Goal: Task Accomplishment & Management: Manage account settings

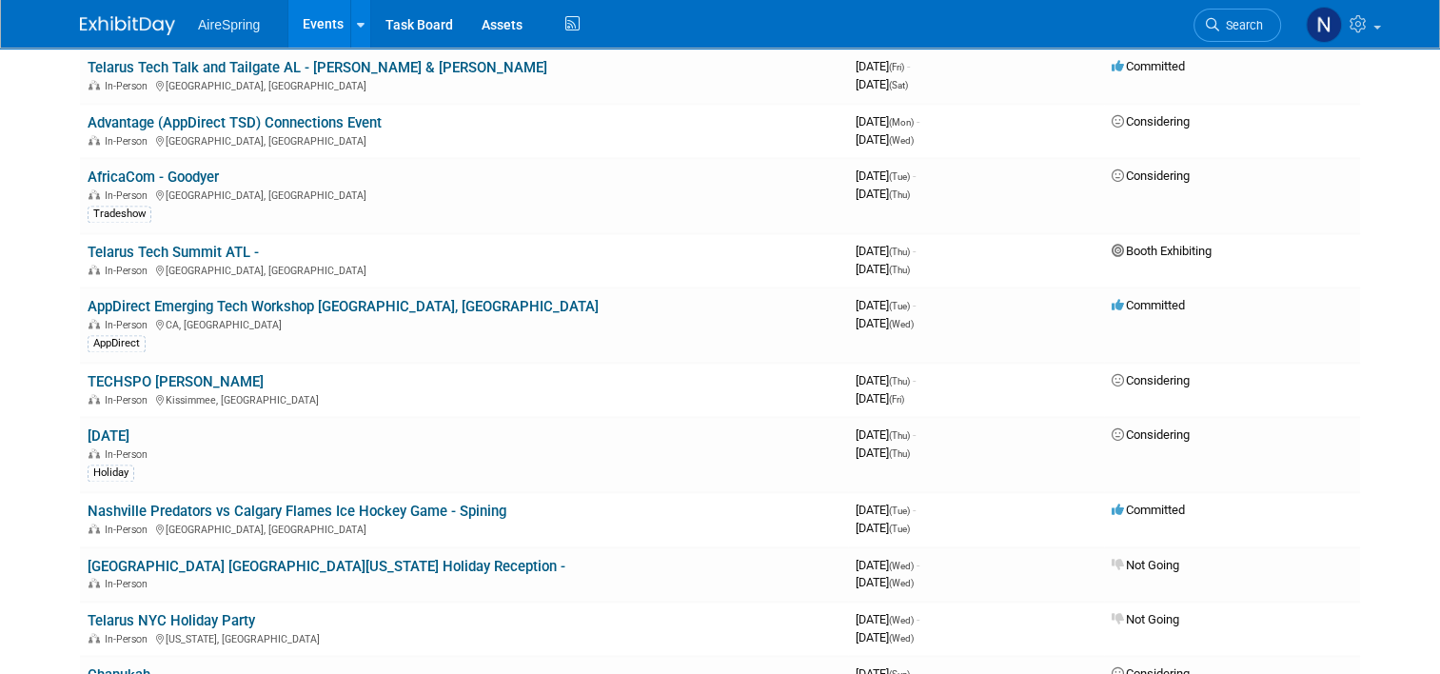
scroll to position [2570, 0]
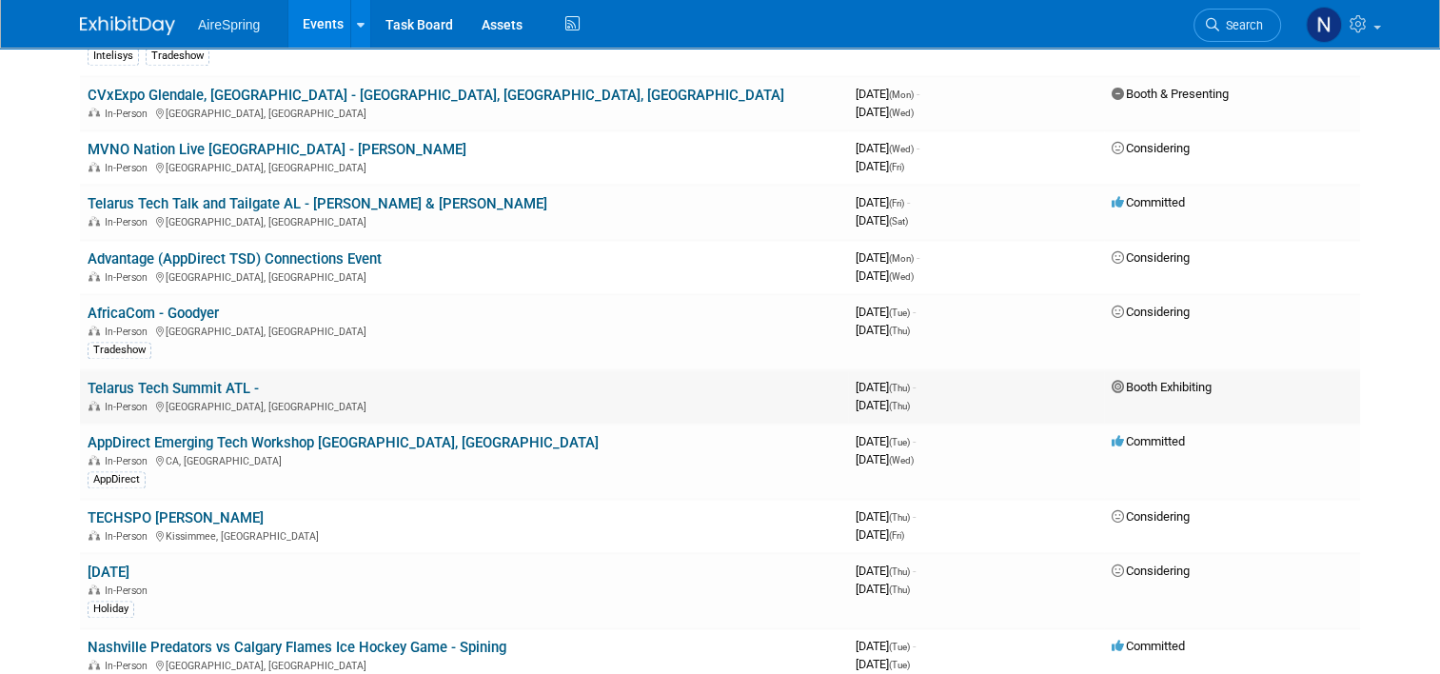
click at [214, 369] on td "Telarus Tech Summit ATL - In-Person Atlanta, GA" at bounding box center [464, 396] width 768 height 54
click at [214, 380] on link "Telarus Tech Summit ATL -" at bounding box center [173, 388] width 171 height 17
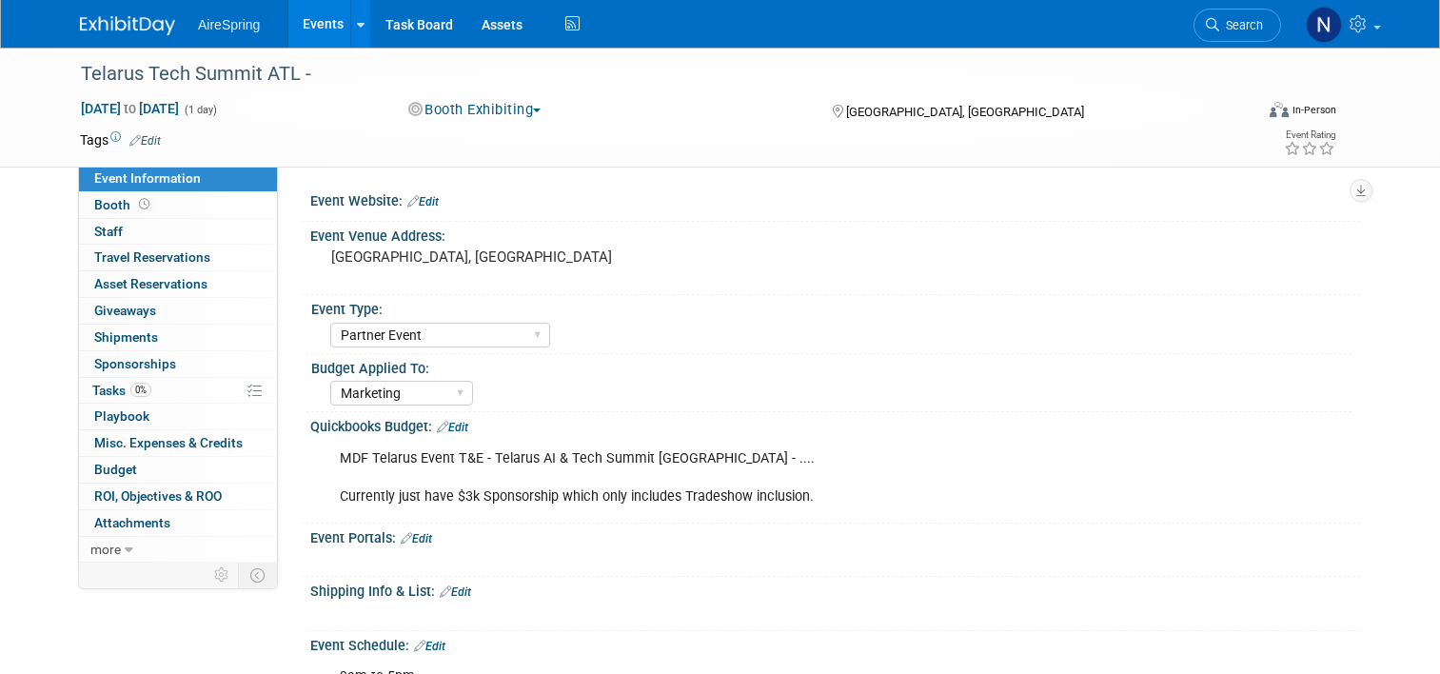
select select "Partner Event"
select select "Marketing"
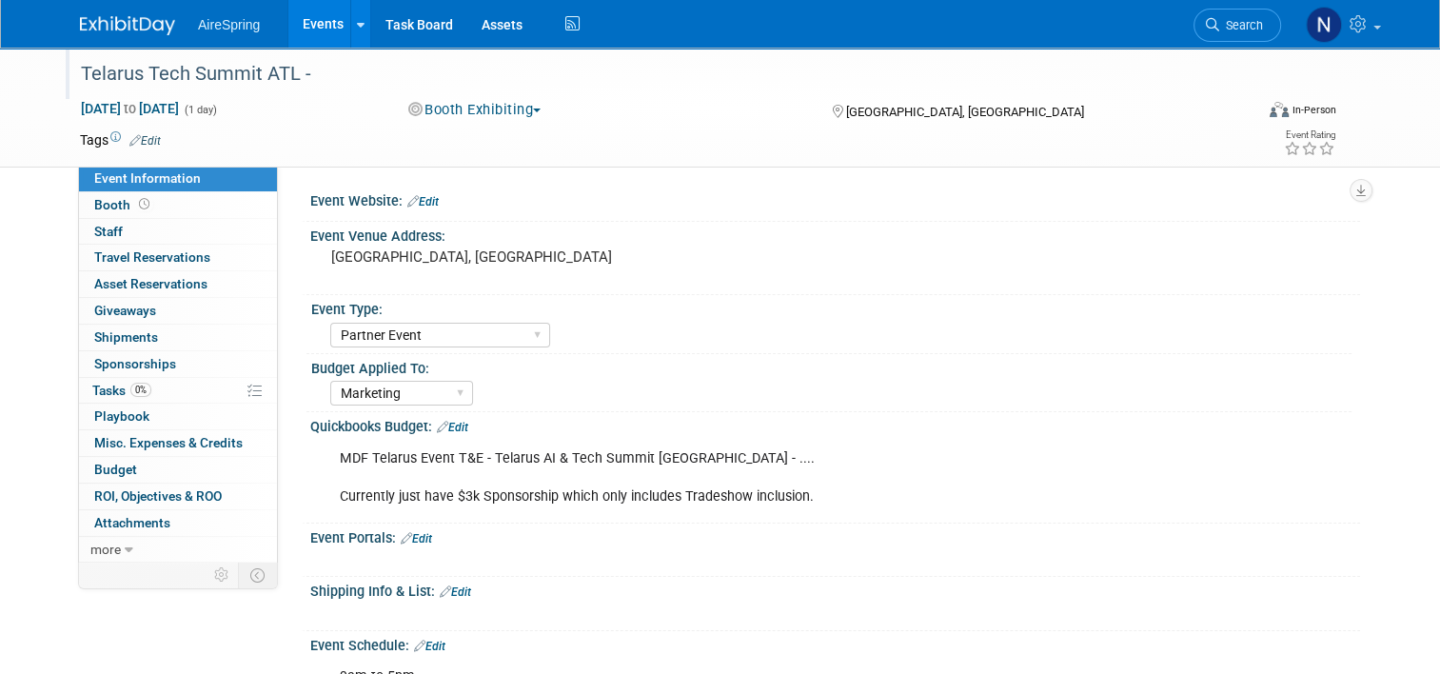
click at [446, 88] on div "Telarus Tech Summit ATL -" at bounding box center [652, 74] width 1156 height 34
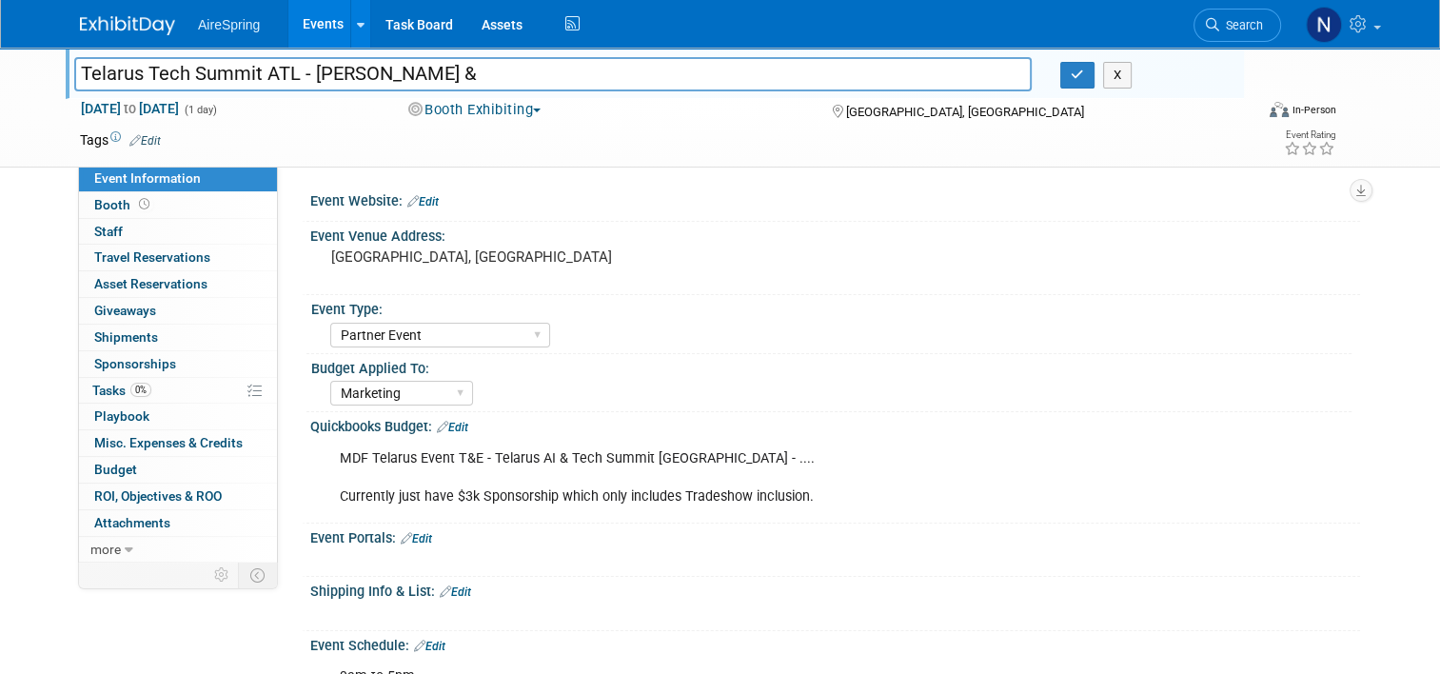
type input "Telarus Tech Summit ATL - [PERSON_NAME] &"
click at [471, 112] on button "Booth Exhibiting" at bounding box center [476, 110] width 148 height 20
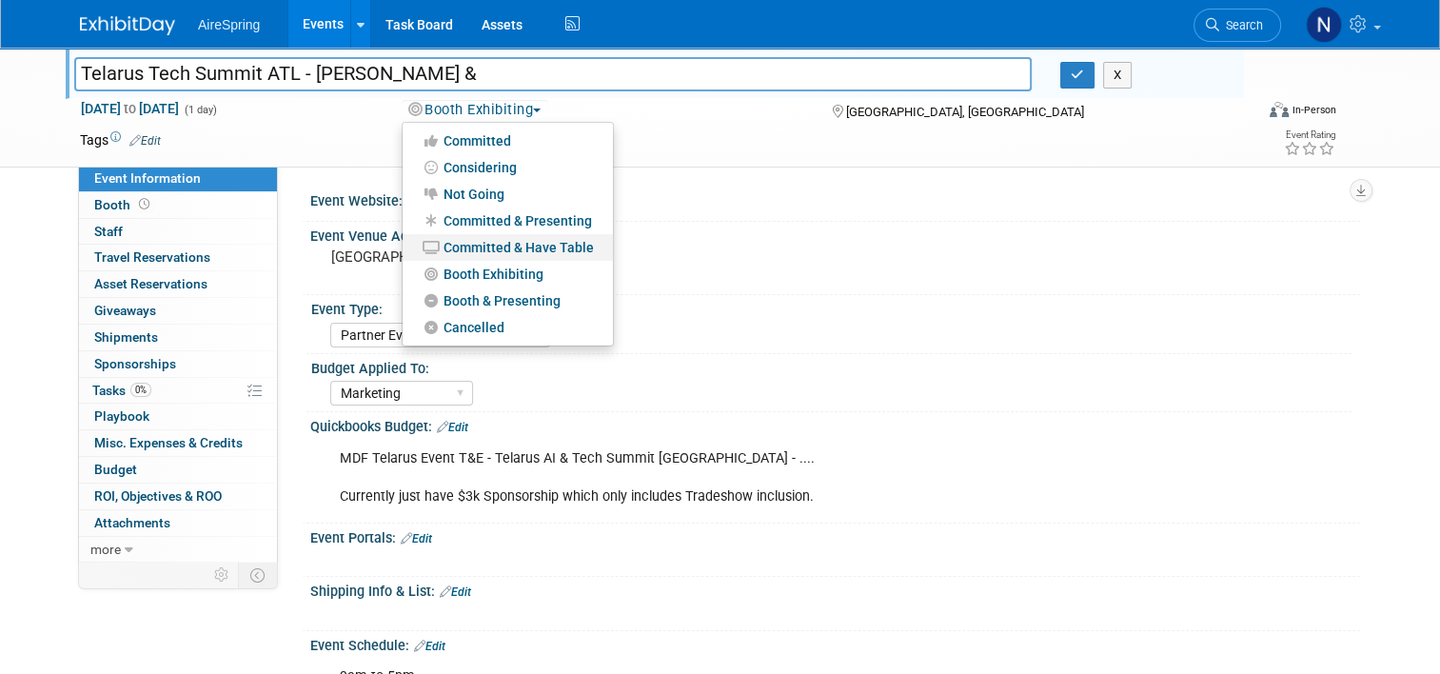
click at [489, 252] on link "Committed & Have Table" at bounding box center [508, 247] width 210 height 27
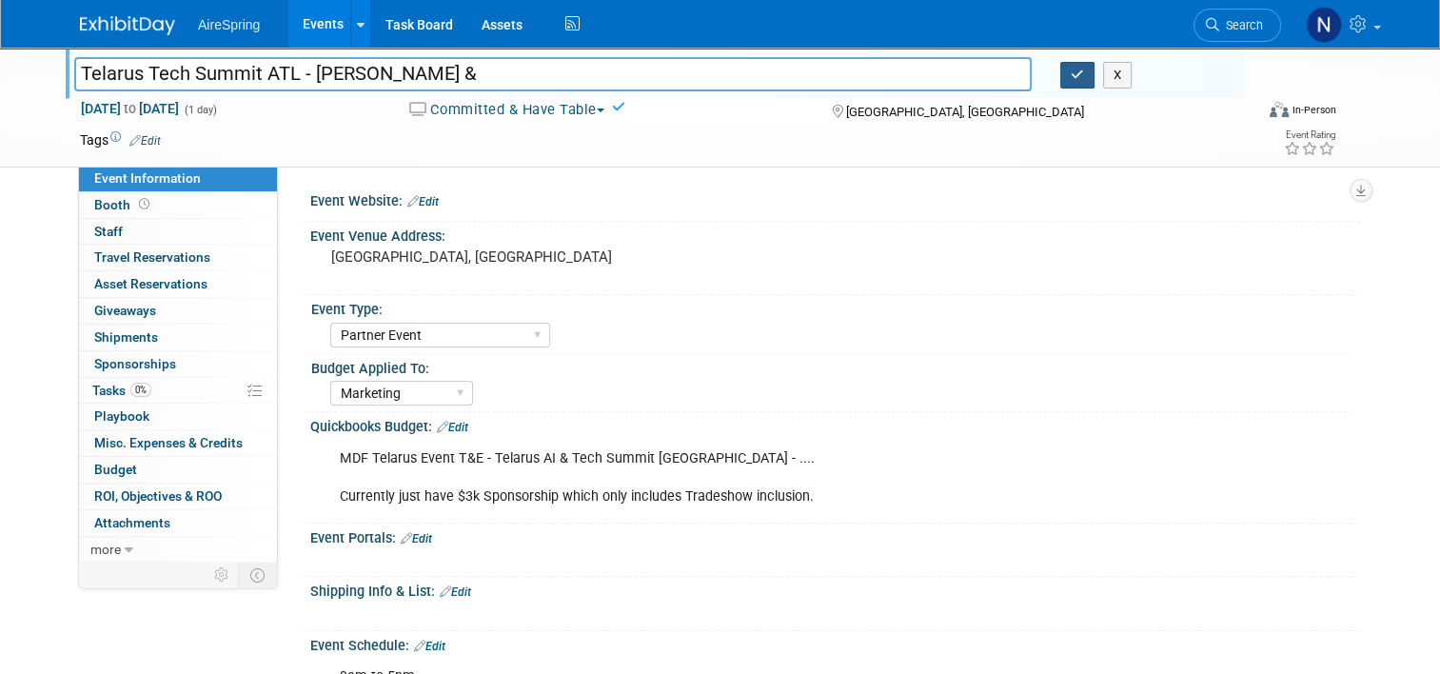
click at [1084, 72] on icon "button" at bounding box center [1077, 75] width 13 height 12
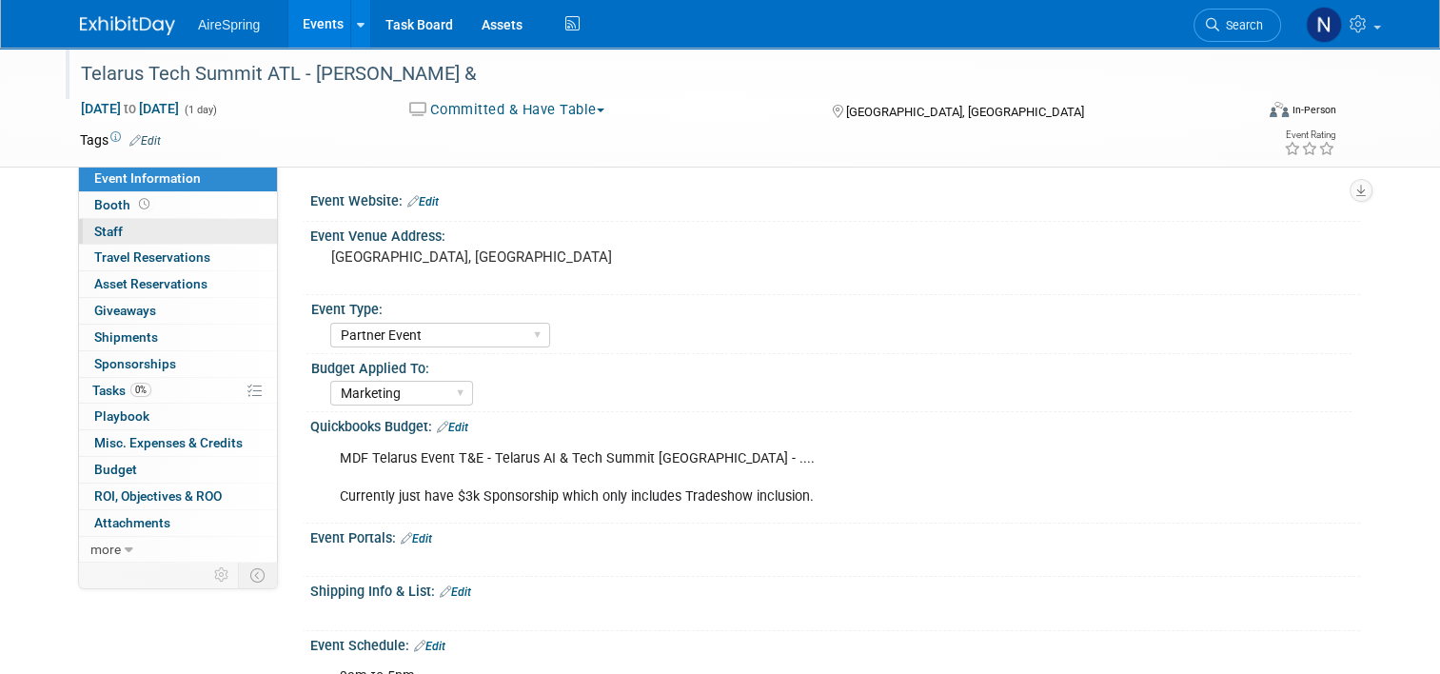
click at [155, 228] on link "0 Staff 0" at bounding box center [178, 232] width 198 height 26
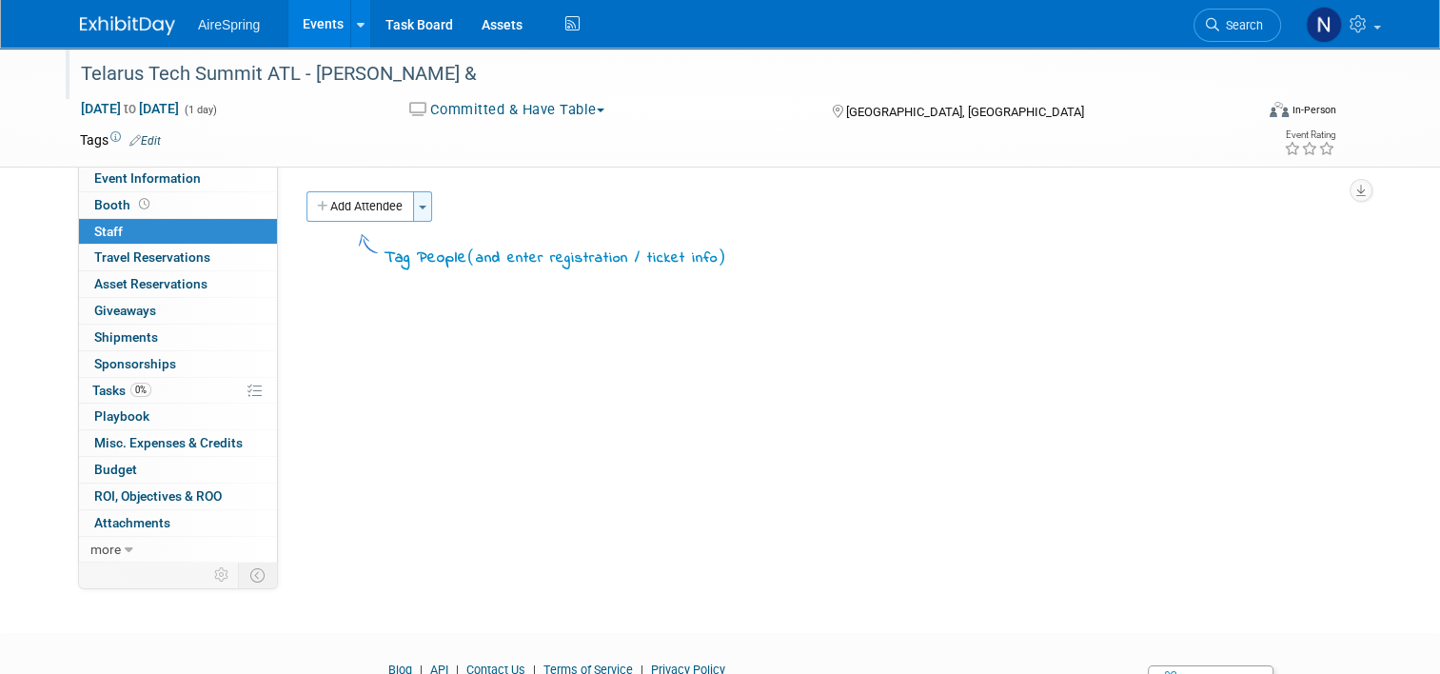
click at [419, 208] on button "Toggle Dropdown" at bounding box center [422, 206] width 19 height 30
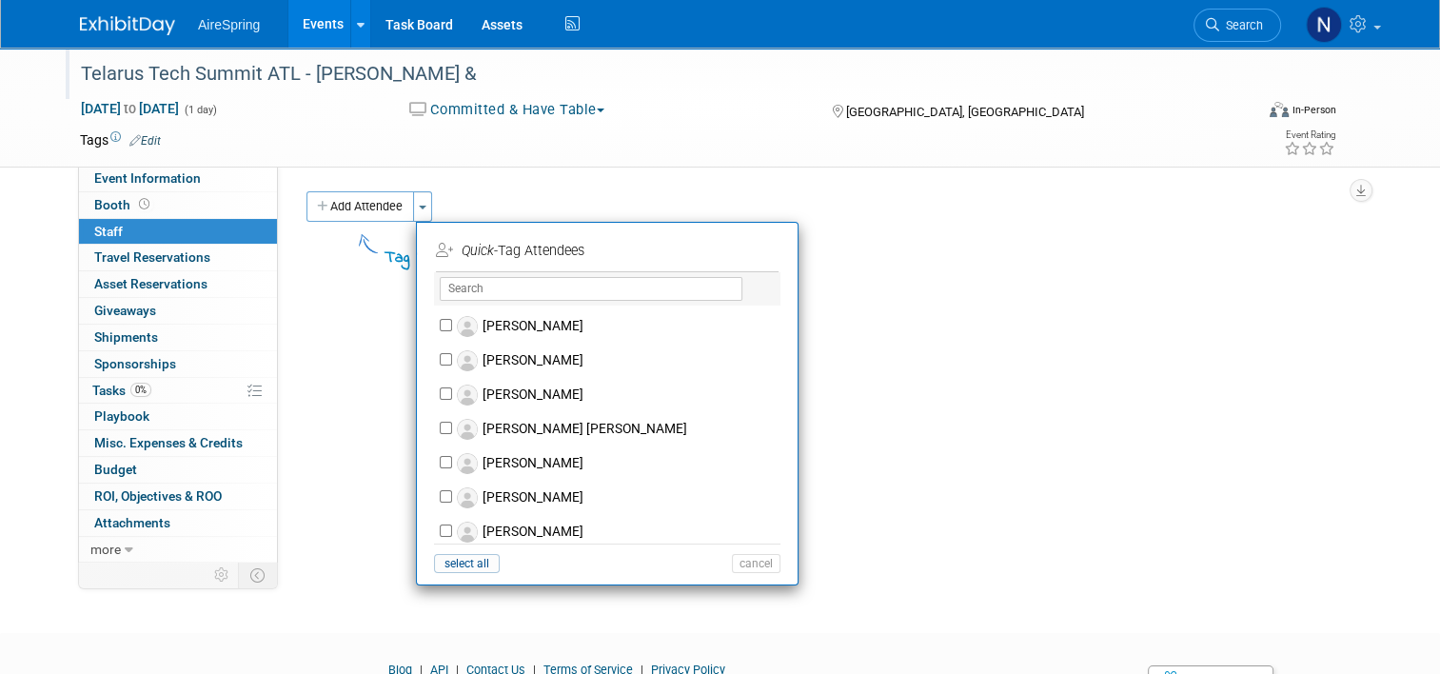
scroll to position [1047, 0]
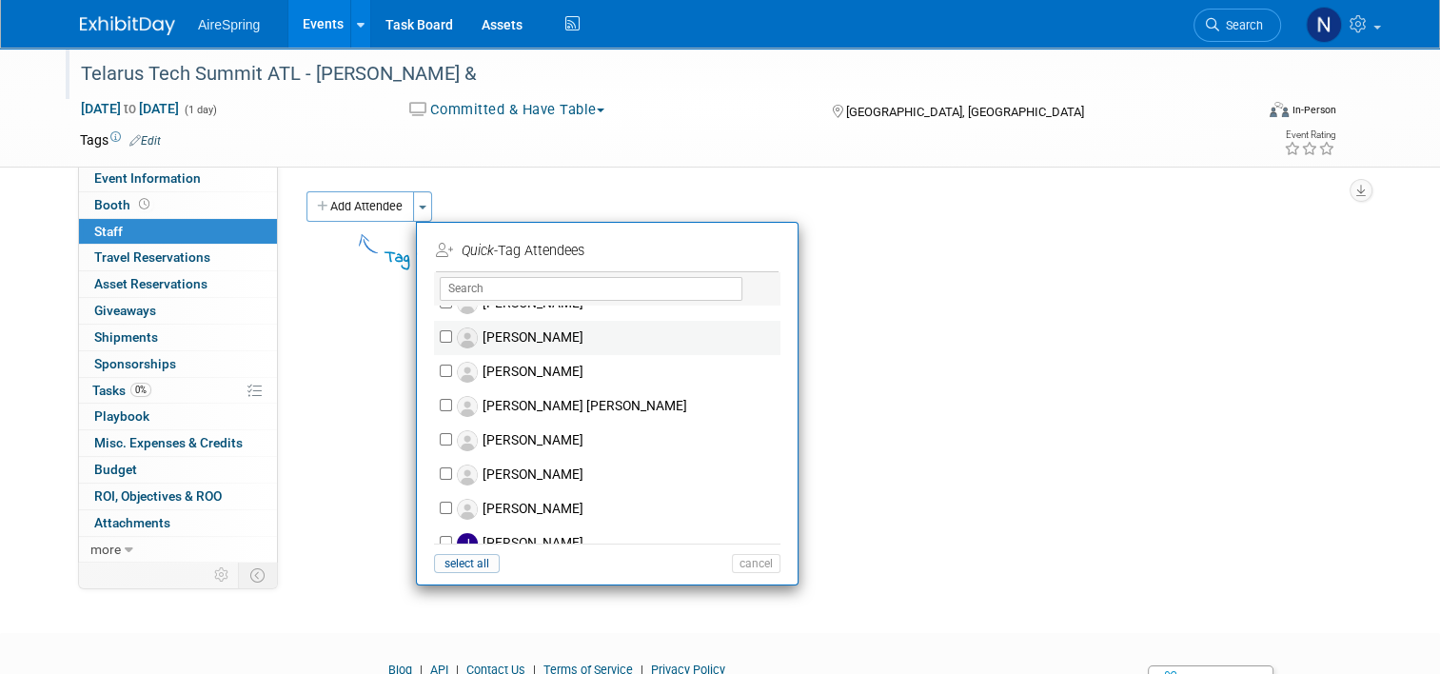
click at [519, 328] on label "[PERSON_NAME]" at bounding box center [619, 338] width 335 height 34
click at [452, 330] on input "[PERSON_NAME]" at bounding box center [446, 336] width 12 height 12
checkbox input "true"
click at [741, 260] on button "Apply" at bounding box center [750, 251] width 58 height 28
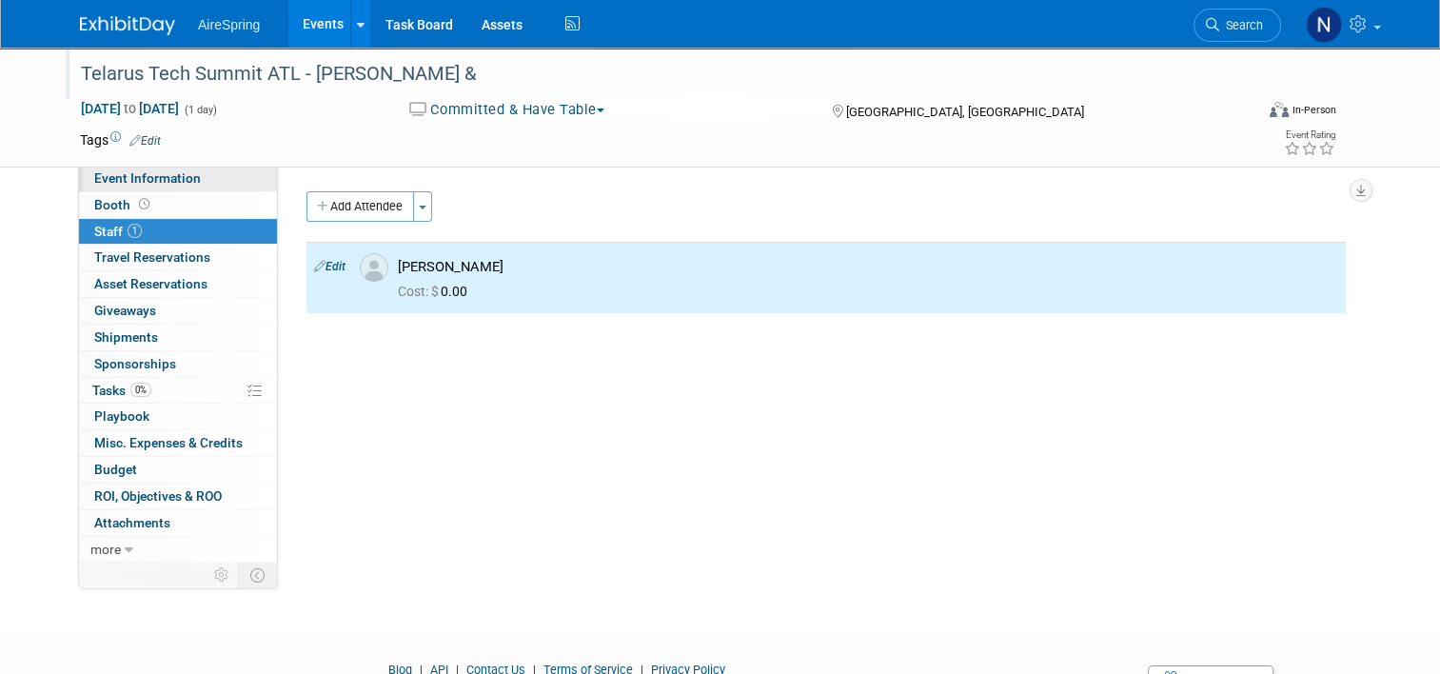
click at [199, 167] on link "Event Information" at bounding box center [178, 179] width 198 height 26
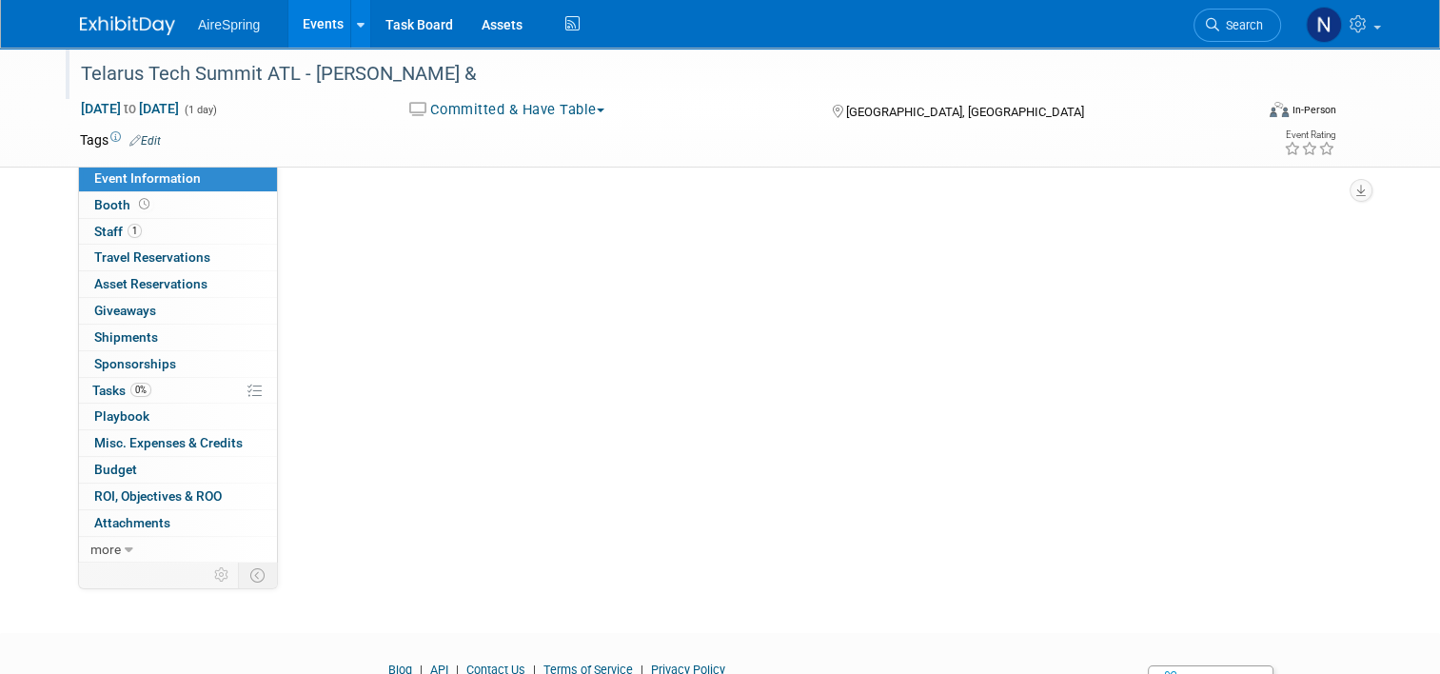
select select "Partner Event"
select select "Marketing"
